Goal: Task Accomplishment & Management: Manage account settings

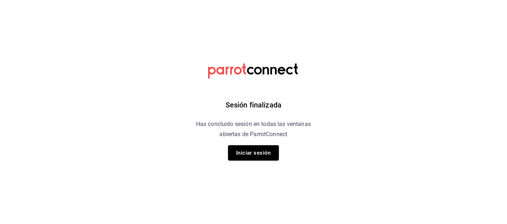
click at [262, 148] on button "Iniciar sesión" at bounding box center [253, 152] width 51 height 15
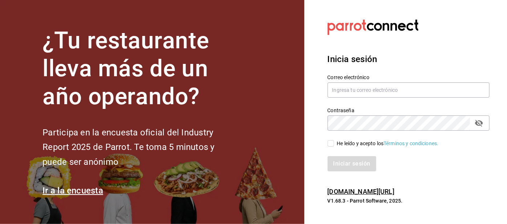
click at [350, 119] on div "Contraseña Contraseña" at bounding box center [404, 115] width 171 height 32
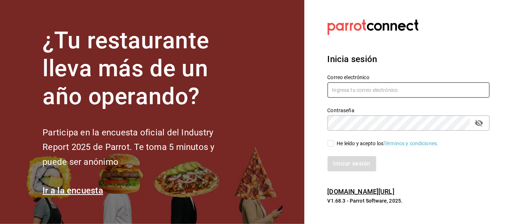
click at [348, 98] on input "text" at bounding box center [409, 89] width 162 height 15
type input "[EMAIL_ADDRESS][DOMAIN_NAME]"
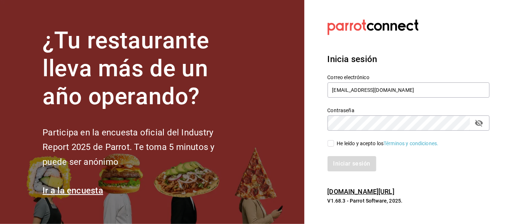
click at [333, 147] on input "He leído y acepto los Términos y condiciones." at bounding box center [331, 143] width 7 height 7
checkbox input "true"
click at [343, 172] on button "Iniciar sesión" at bounding box center [352, 163] width 49 height 15
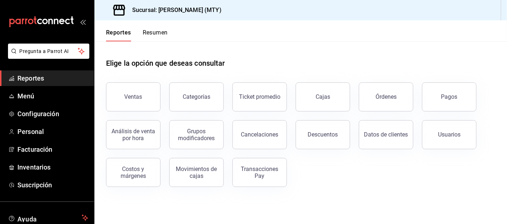
click at [166, 37] on button "Resumen" at bounding box center [155, 35] width 25 height 12
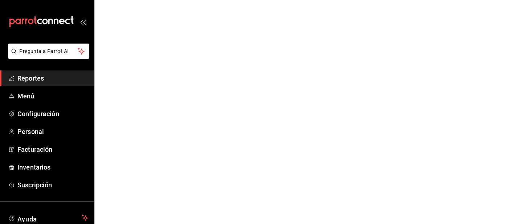
click at [161, 0] on html "Pregunta a Parrot AI Reportes Menú Configuración Personal Facturación Inventari…" at bounding box center [253, 0] width 507 height 0
click at [165, 0] on html "Pregunta a Parrot AI Reportes Menú Configuración Personal Facturación Inventari…" at bounding box center [253, 0] width 507 height 0
click at [156, 0] on html "Pregunta a Parrot AI Reportes Menú Configuración Personal Facturación Inventari…" at bounding box center [253, 0] width 507 height 0
click at [160, 0] on html "Pregunta a Parrot AI Reportes Menú Configuración Personal Facturación Inventari…" at bounding box center [253, 0] width 507 height 0
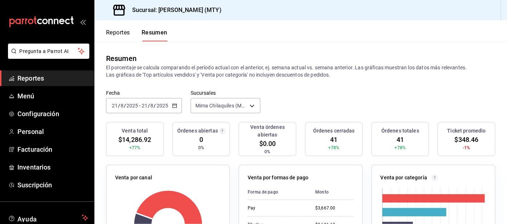
click at [110, 33] on button "Reportes" at bounding box center [118, 35] width 24 height 12
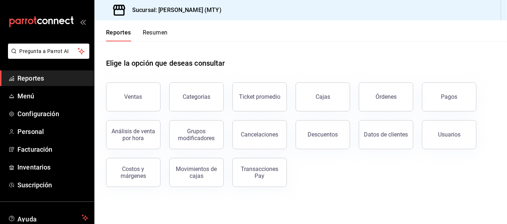
click at [449, 102] on button "Pagos" at bounding box center [449, 96] width 55 height 29
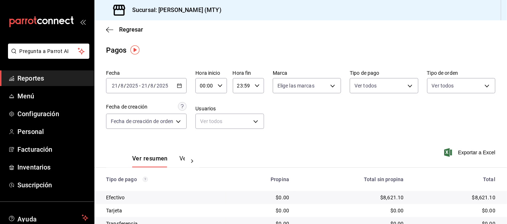
click at [372, 79] on body "Pregunta a Parrot AI Reportes Menú Configuración Personal Facturación Inventari…" at bounding box center [253, 112] width 507 height 224
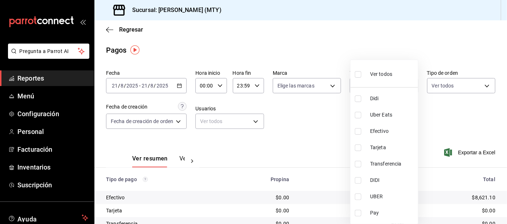
click at [357, 99] on input "checkbox" at bounding box center [358, 99] width 7 height 7
checkbox input "true"
click at [359, 114] on input "checkbox" at bounding box center [358, 115] width 7 height 7
checkbox input "true"
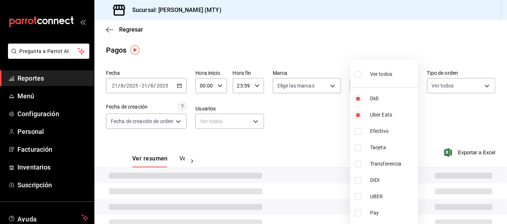
type input "ac2aad4e-3626-4df0-8b49-5bb49559922d,3386c666-a0b3-47d5-beef-c54dce93463a"
click at [360, 213] on input "checkbox" at bounding box center [358, 213] width 7 height 7
checkbox input "true"
type input "ac2aad4e-3626-4df0-8b49-5bb49559922d,3386c666-a0b3-47d5-beef-c54dce93463a,f6d9e…"
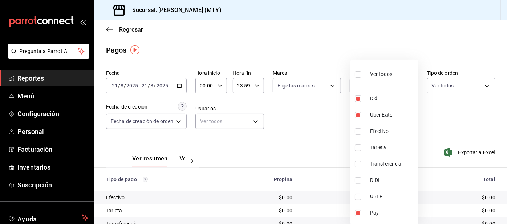
click at [299, 140] on div at bounding box center [253, 112] width 507 height 224
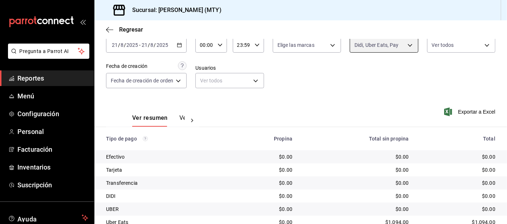
scroll to position [61, 0]
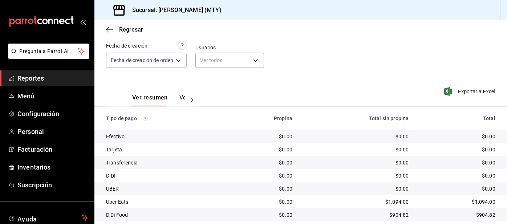
click at [44, 110] on span "Configuración" at bounding box center [52, 114] width 71 height 10
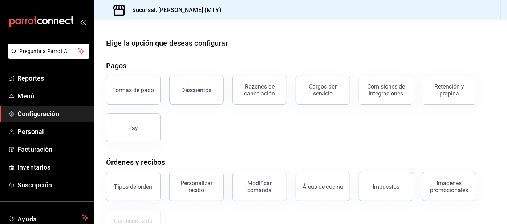
click at [442, 97] on button "Retención y propina" at bounding box center [449, 90] width 55 height 29
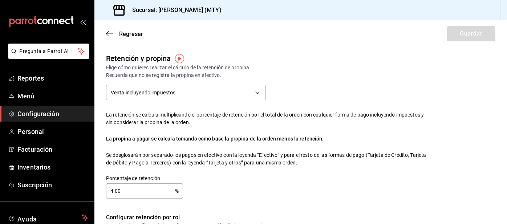
checkbox input "true"
click at [141, 189] on input "4.00" at bounding box center [140, 191] width 69 height 15
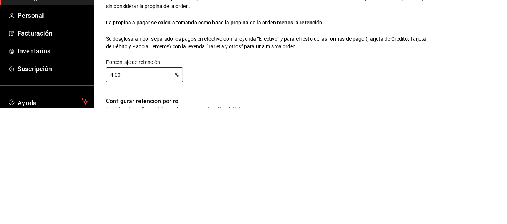
type input "4.00"
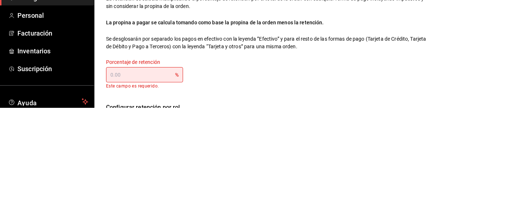
type input "0.00"
type input "3.00"
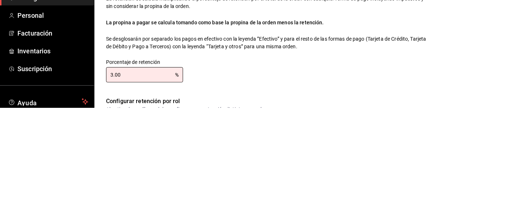
type input "3.00"
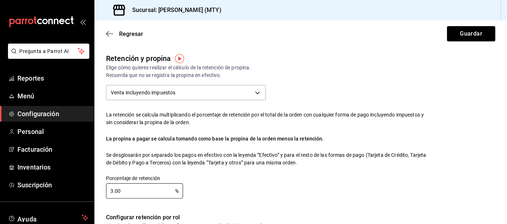
scroll to position [0, 0]
type input "3.00"
click at [456, 37] on button "Guardar" at bounding box center [471, 33] width 48 height 15
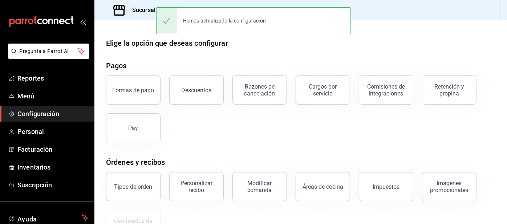
click at [56, 82] on span "Reportes" at bounding box center [52, 78] width 71 height 10
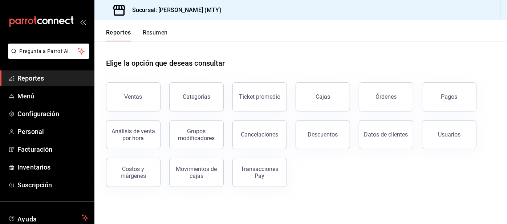
click at [146, 25] on div "Reportes Resumen" at bounding box center [130, 30] width 73 height 21
click at [159, 38] on button "Resumen" at bounding box center [155, 35] width 25 height 12
